Goal: Information Seeking & Learning: Learn about a topic

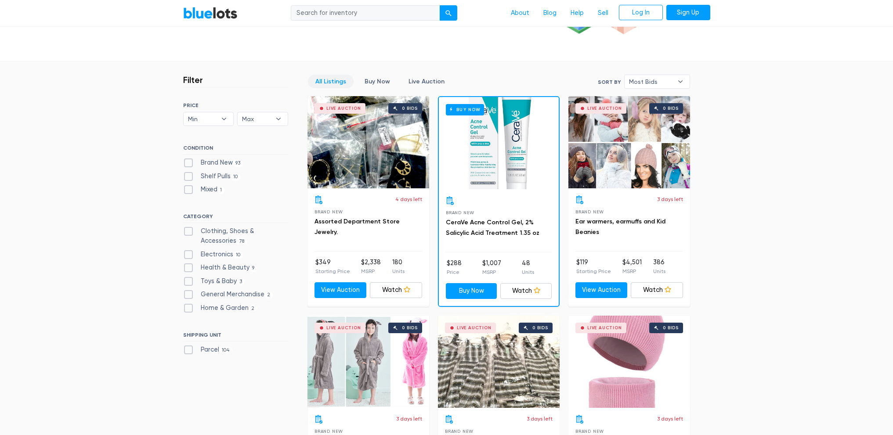
scroll to position [190, 0]
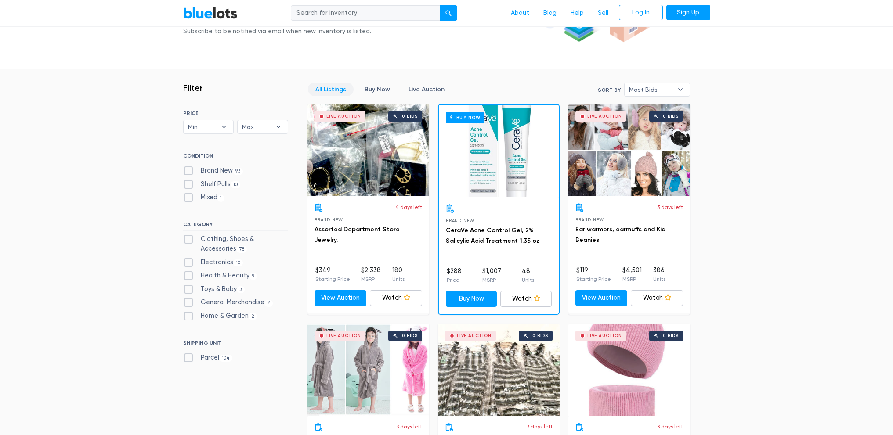
click at [204, 163] on div "CONDITION Brand New 93 Shelf Pulls 10 Mixed 1" at bounding box center [235, 179] width 105 height 53
click at [195, 171] on label "Brand New 93" at bounding box center [213, 171] width 60 height 10
click at [189, 171] on New"] "Brand New 93" at bounding box center [186, 169] width 6 height 6
checkbox New"] "true"
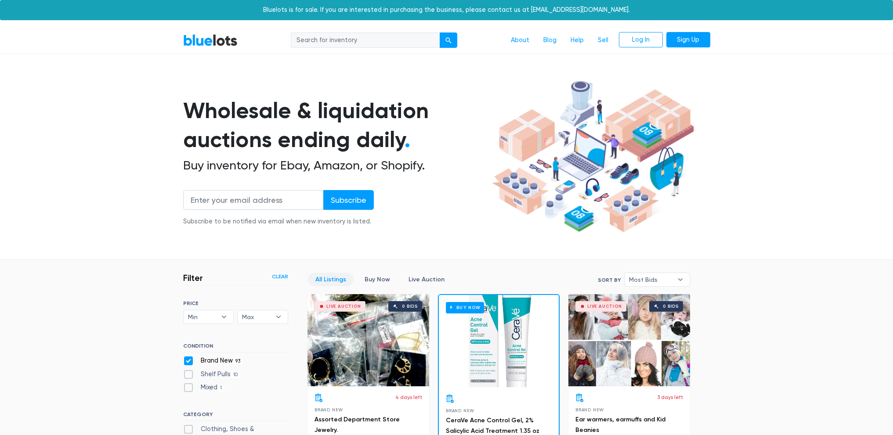
scroll to position [236, 0]
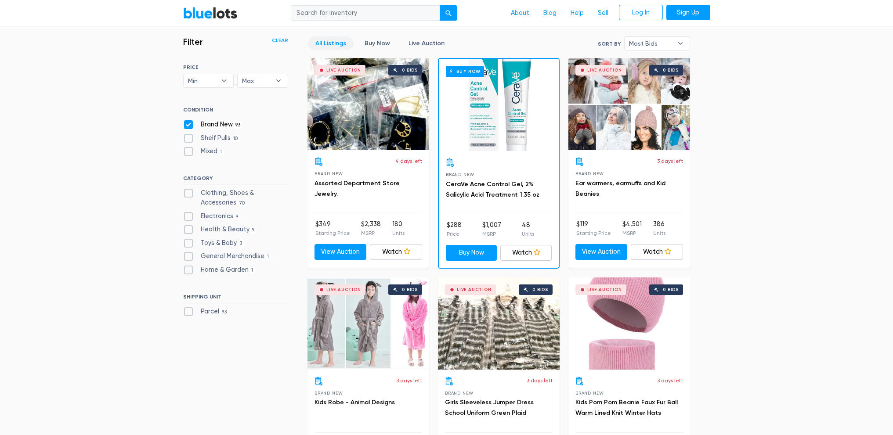
click at [189, 214] on label "Electronics 9" at bounding box center [212, 217] width 58 height 10
click at [189, 214] on input "Electronics 9" at bounding box center [186, 215] width 6 height 6
checkbox input "true"
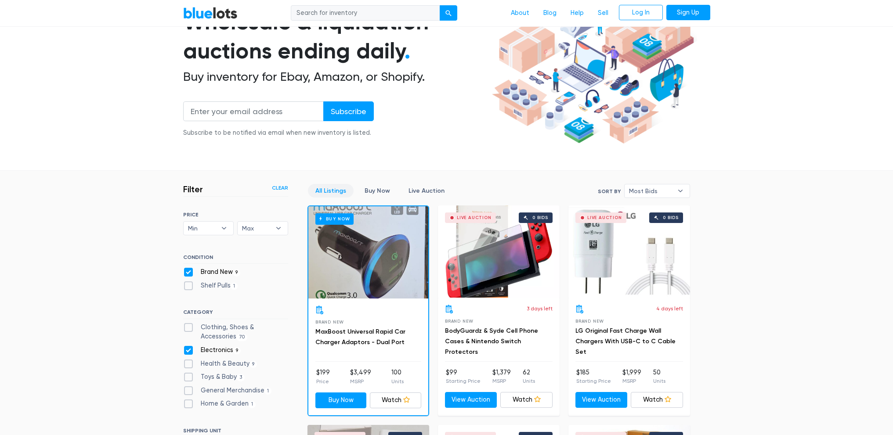
scroll to position [105, 0]
